Goal: Task Accomplishment & Management: Use online tool/utility

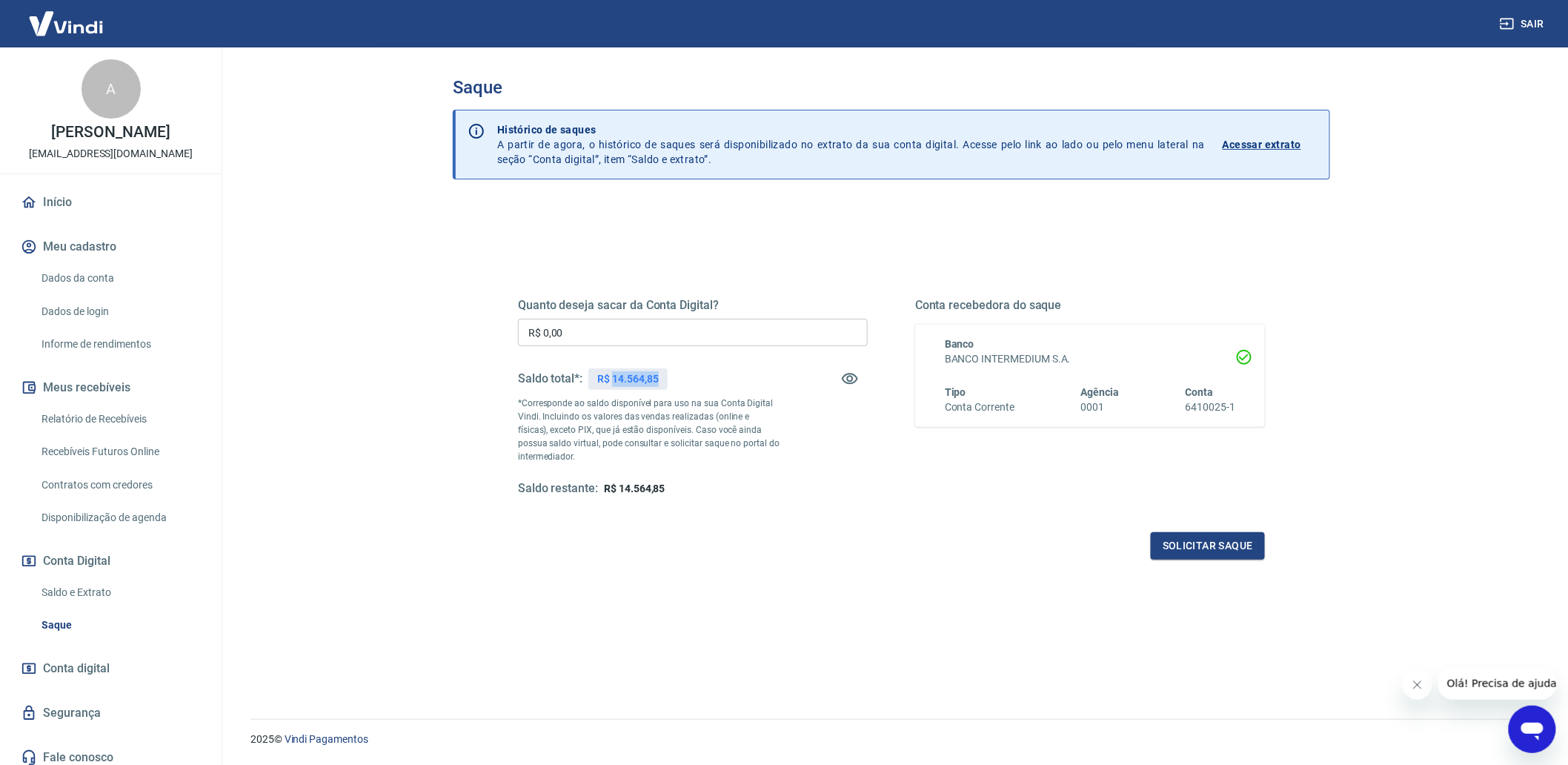
drag, startPoint x: 632, startPoint y: 379, endPoint x: 660, endPoint y: 375, distance: 28.3
click at [660, 375] on div "R$ 14.564,85" at bounding box center [628, 378] width 78 height 21
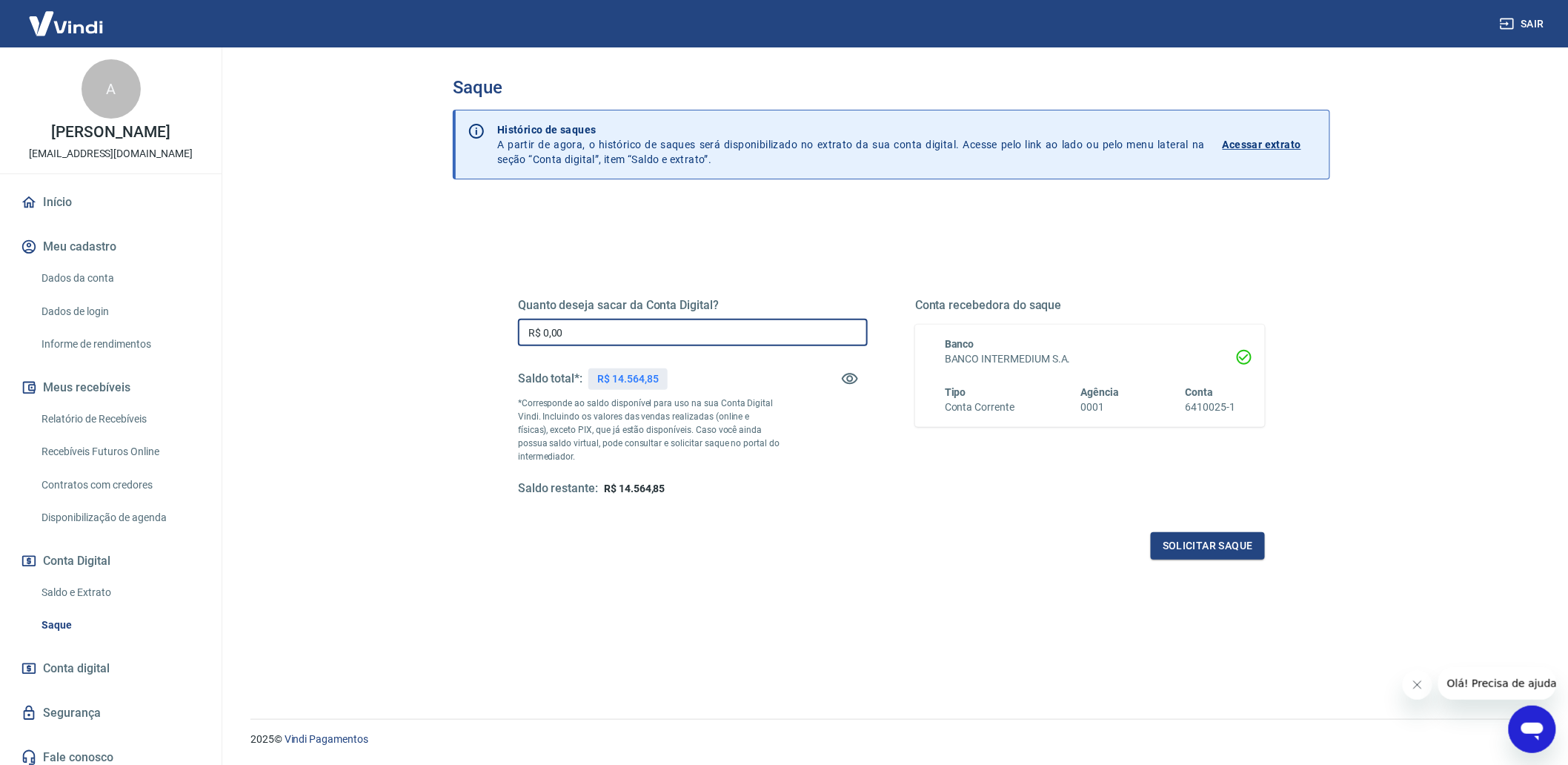
click at [636, 343] on input "R$ 0,00" at bounding box center [693, 332] width 350 height 27
type input "R$ 12.000,00"
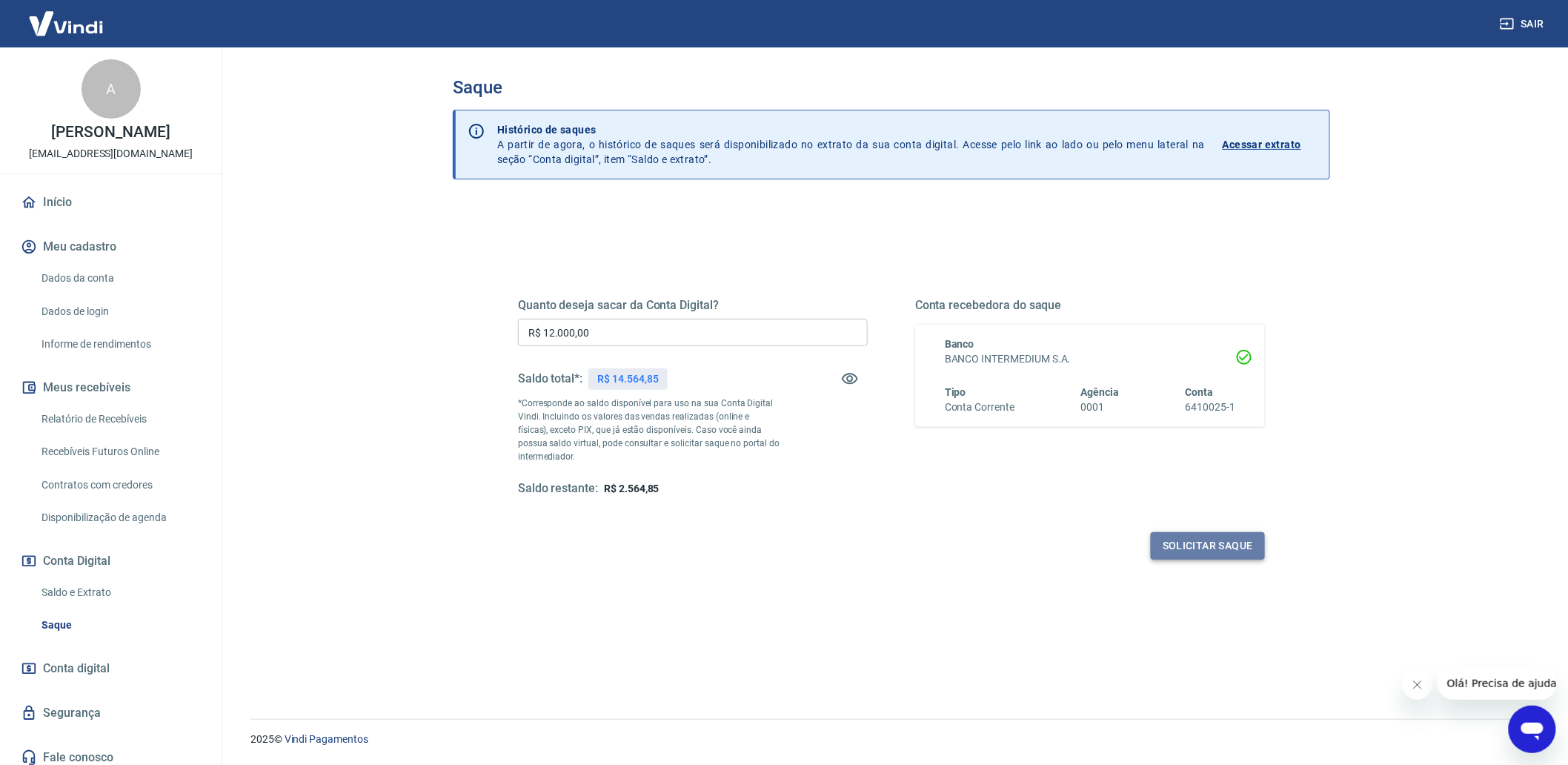
click at [1182, 545] on button "Solicitar saque" at bounding box center [1208, 545] width 114 height 27
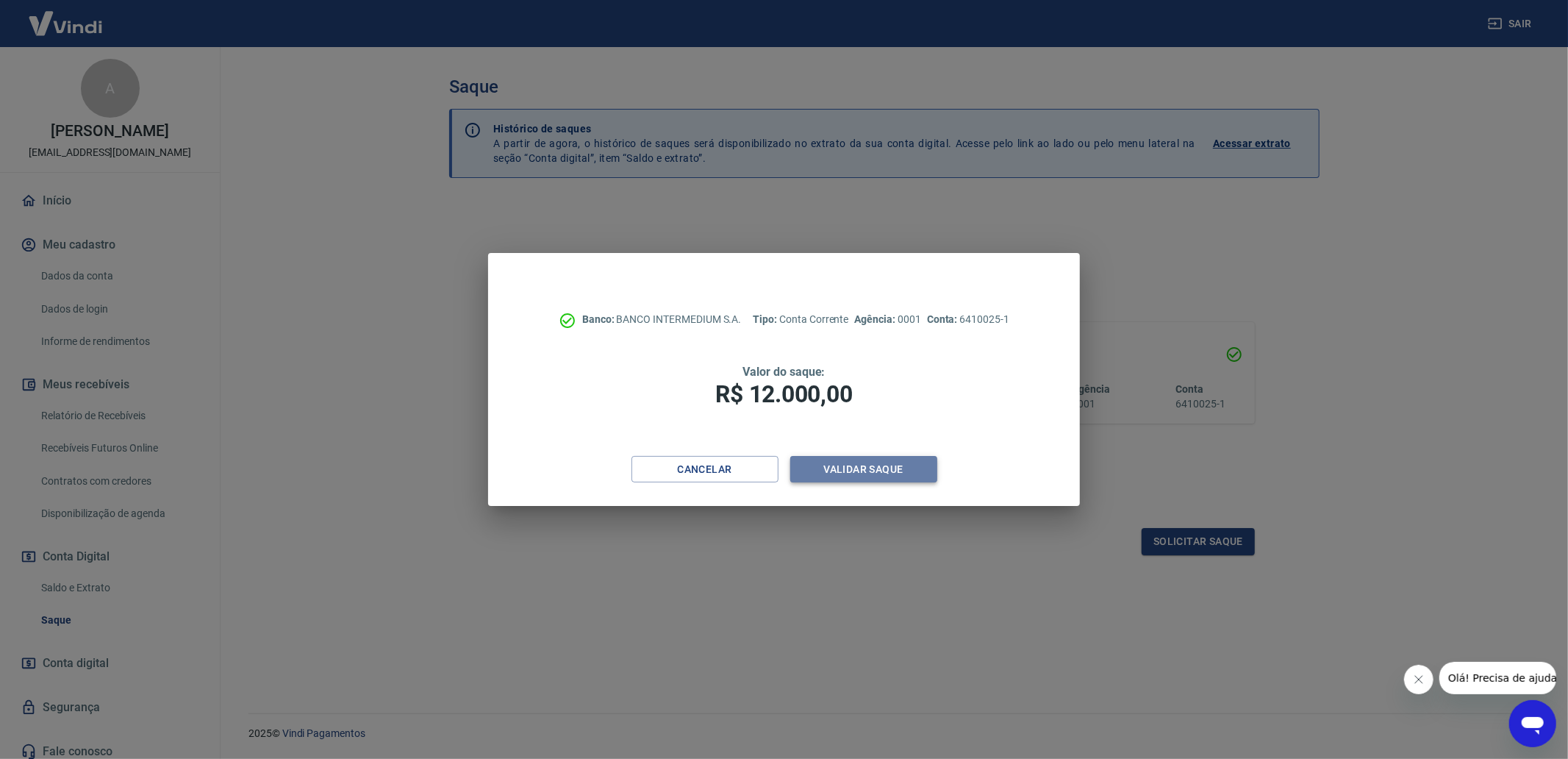
click at [866, 459] on button "Validar saque" at bounding box center [863, 469] width 147 height 27
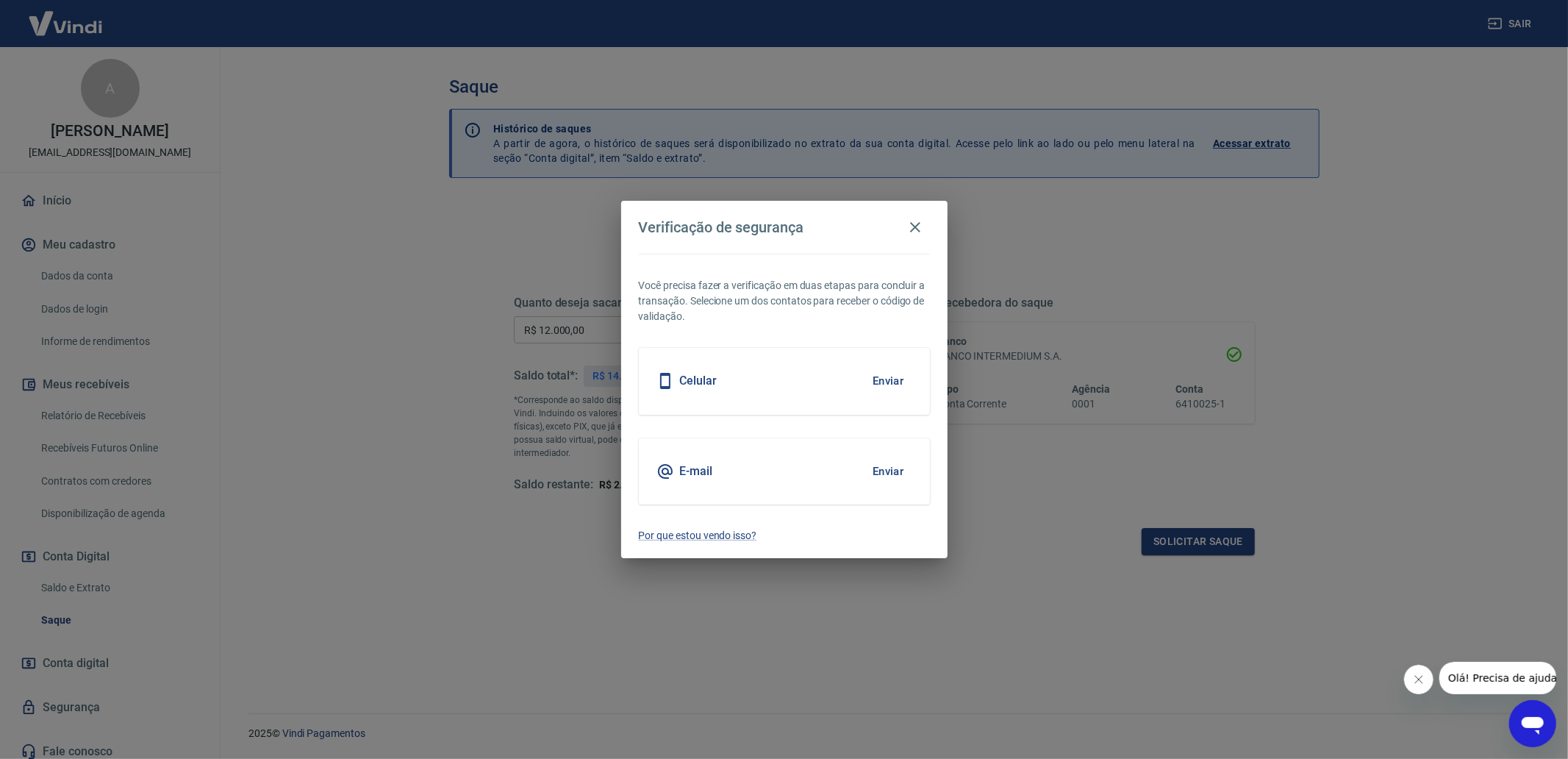
click at [884, 388] on button "Enviar" at bounding box center [888, 381] width 47 height 31
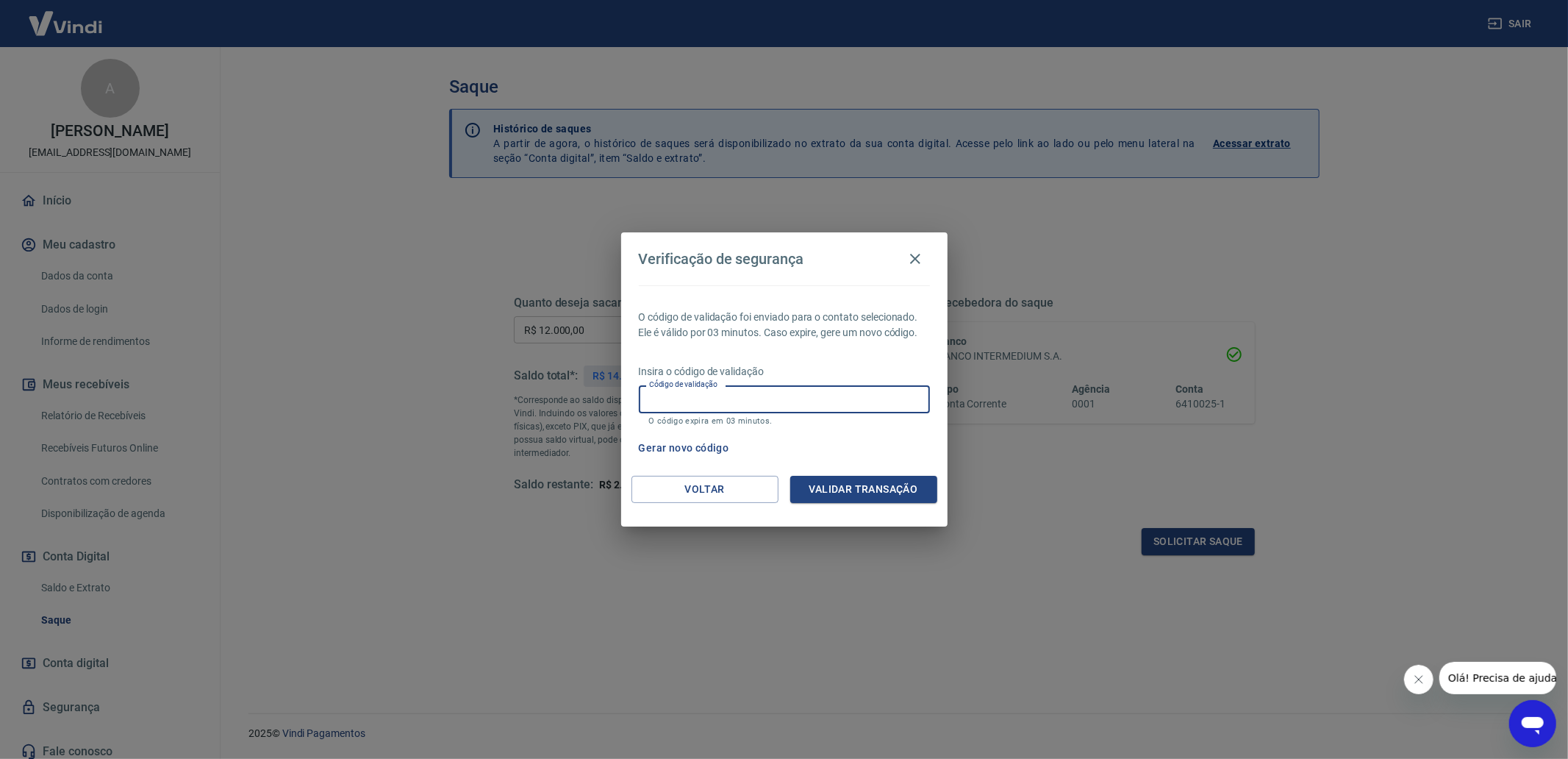
click at [706, 398] on input "Código de validação" at bounding box center [785, 399] width 291 height 27
click at [741, 404] on input "Código de validação" at bounding box center [785, 399] width 291 height 27
type input "993134"
click at [855, 501] on button "Validar transação" at bounding box center [863, 489] width 147 height 27
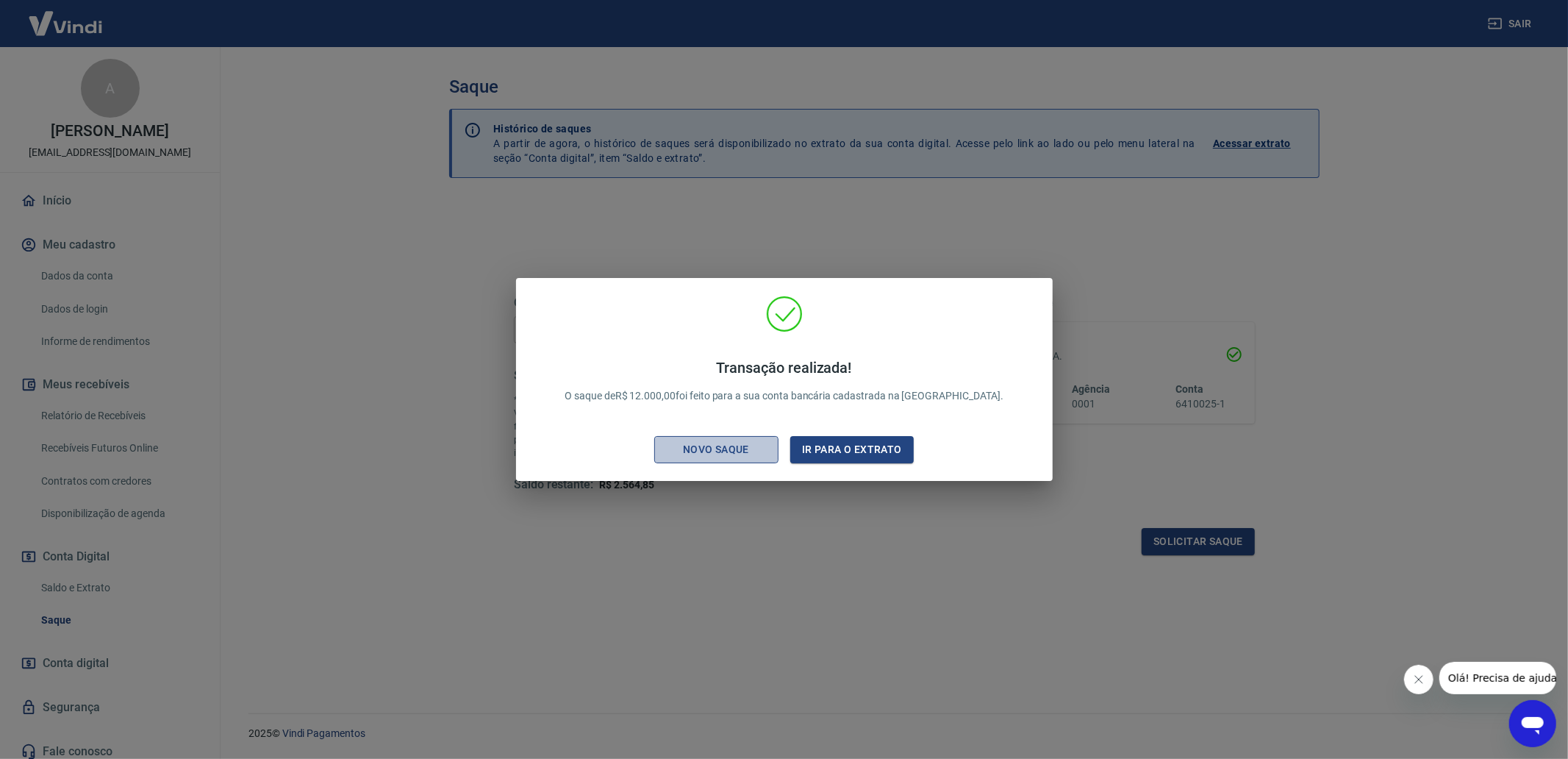
click at [714, 455] on div "Novo saque" at bounding box center [716, 450] width 101 height 19
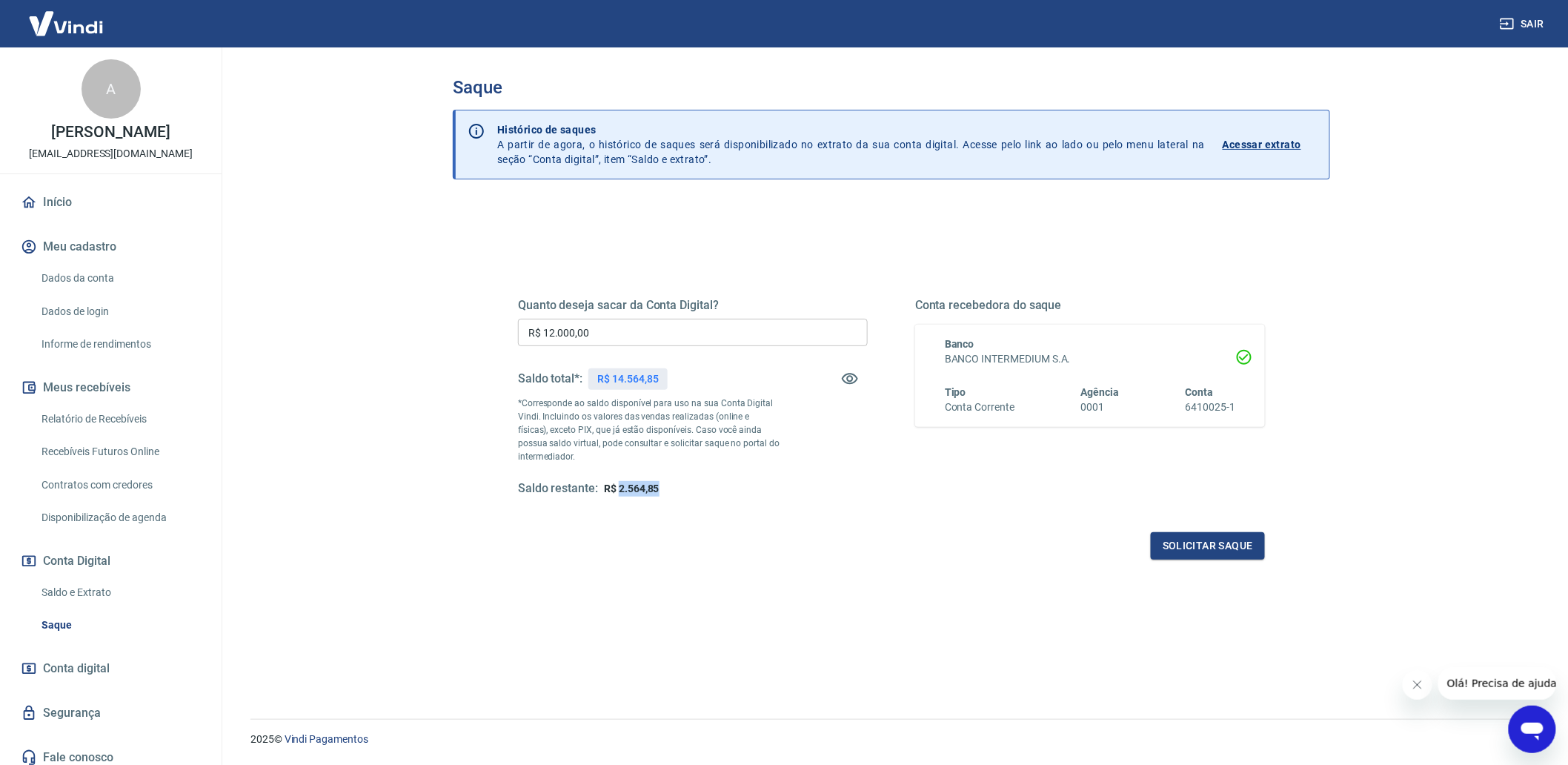
drag, startPoint x: 654, startPoint y: 484, endPoint x: 618, endPoint y: 483, distance: 36.0
click at [618, 483] on div "Saldo restante: R$ 2.564,85" at bounding box center [693, 489] width 350 height 16
copy span "2.564,85"
